Goal: Check status

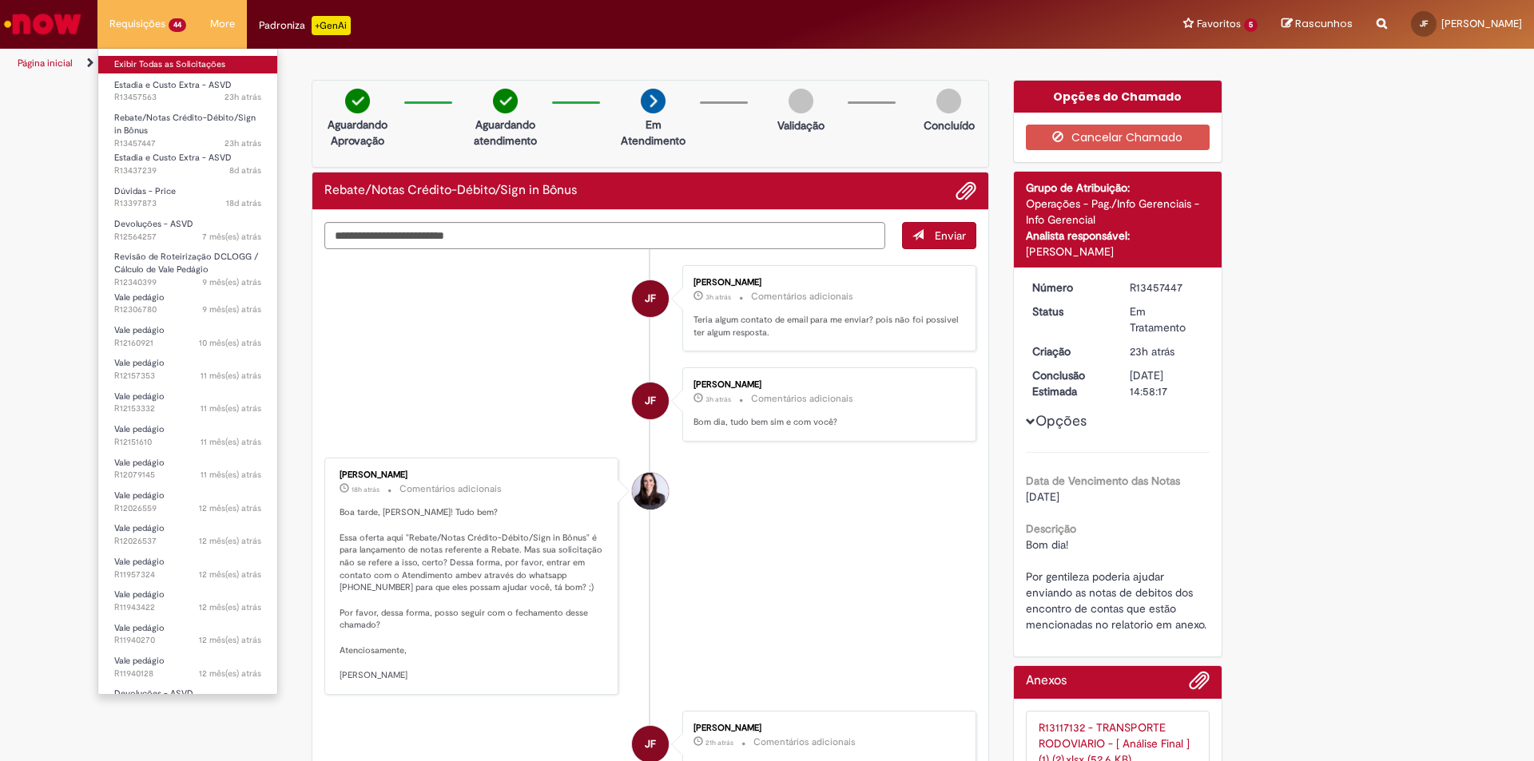
click at [124, 63] on link "Exibir Todas as Solicitações" at bounding box center [187, 65] width 179 height 18
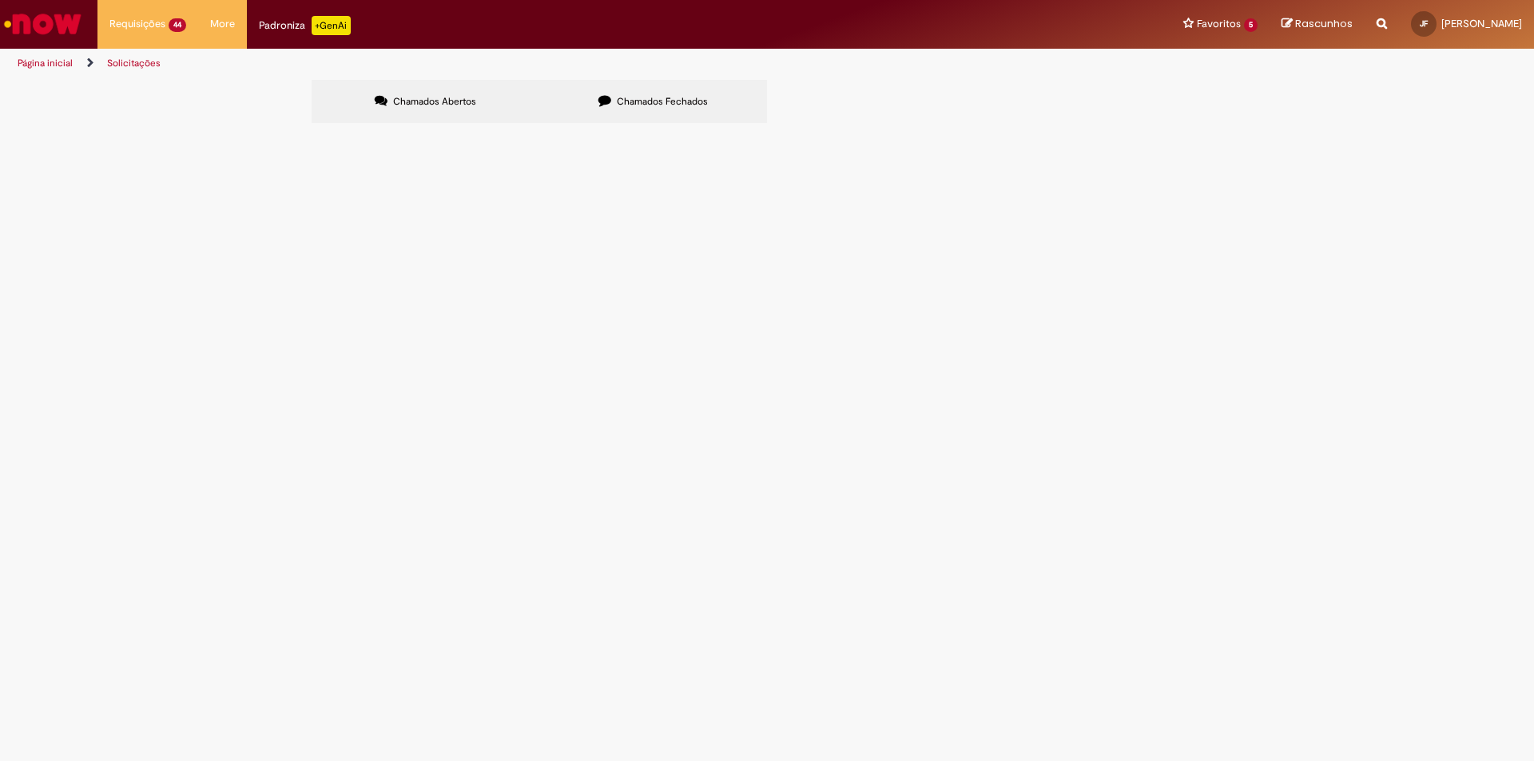
click at [0, 0] on span "Rebate/Notas Crédito-Débito/Sign in Bônus" at bounding box center [0, 0] width 0 height 0
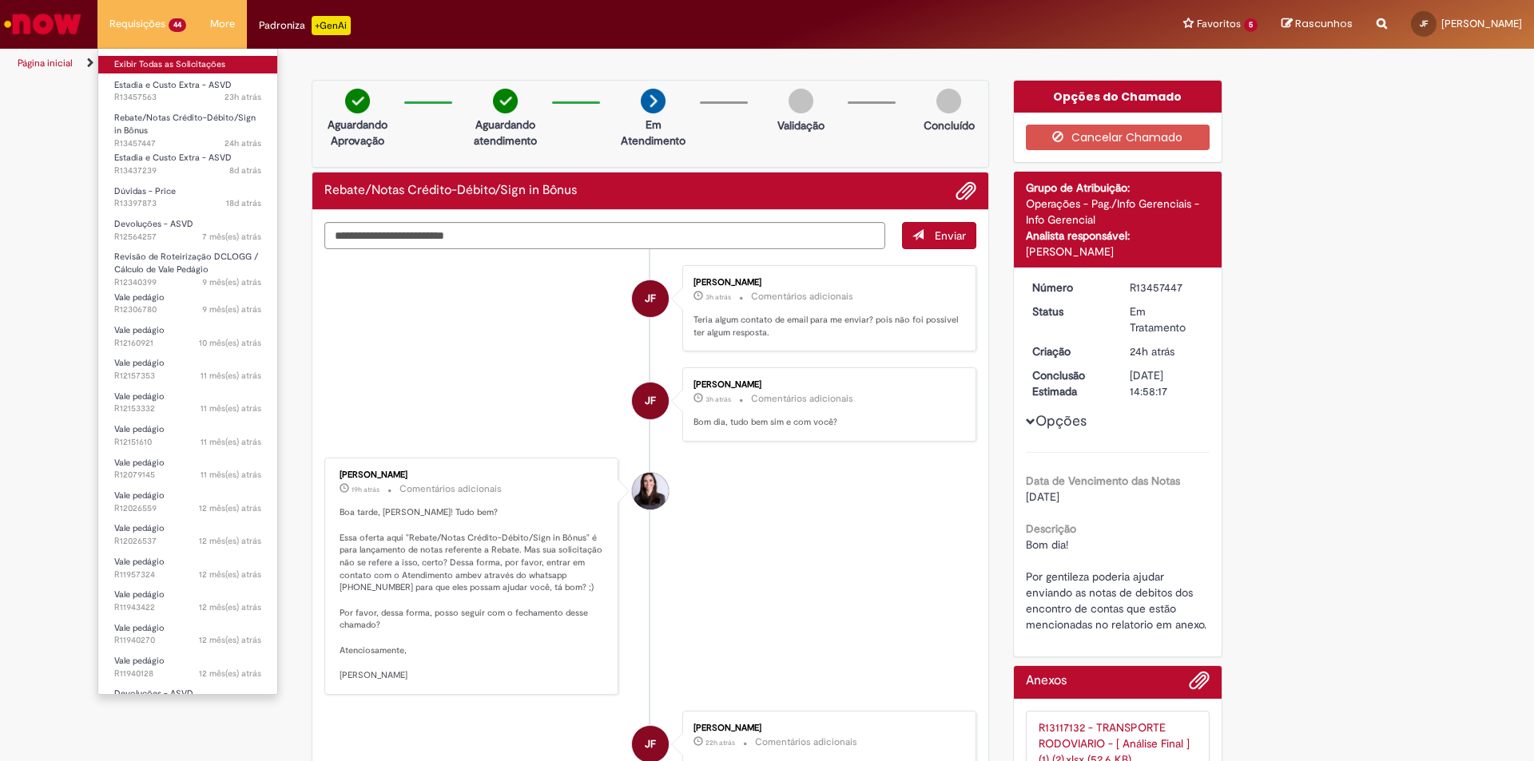
click at [129, 60] on link "Exibir Todas as Solicitações" at bounding box center [187, 65] width 179 height 18
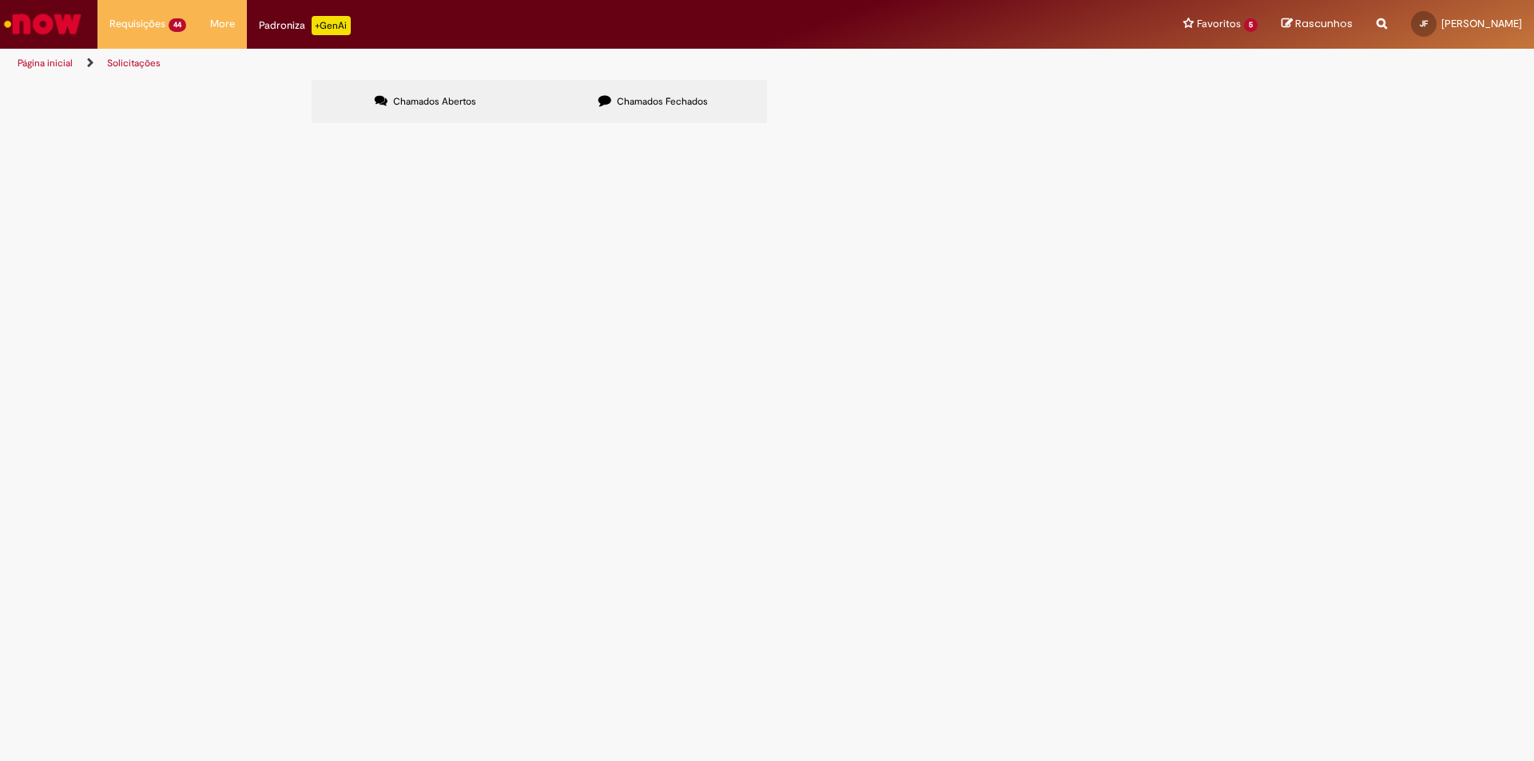
click at [0, 0] on span "Rebate/Notas Crédito-Débito/Sign in Bônus" at bounding box center [0, 0] width 0 height 0
